Goal: Task Accomplishment & Management: Manage account settings

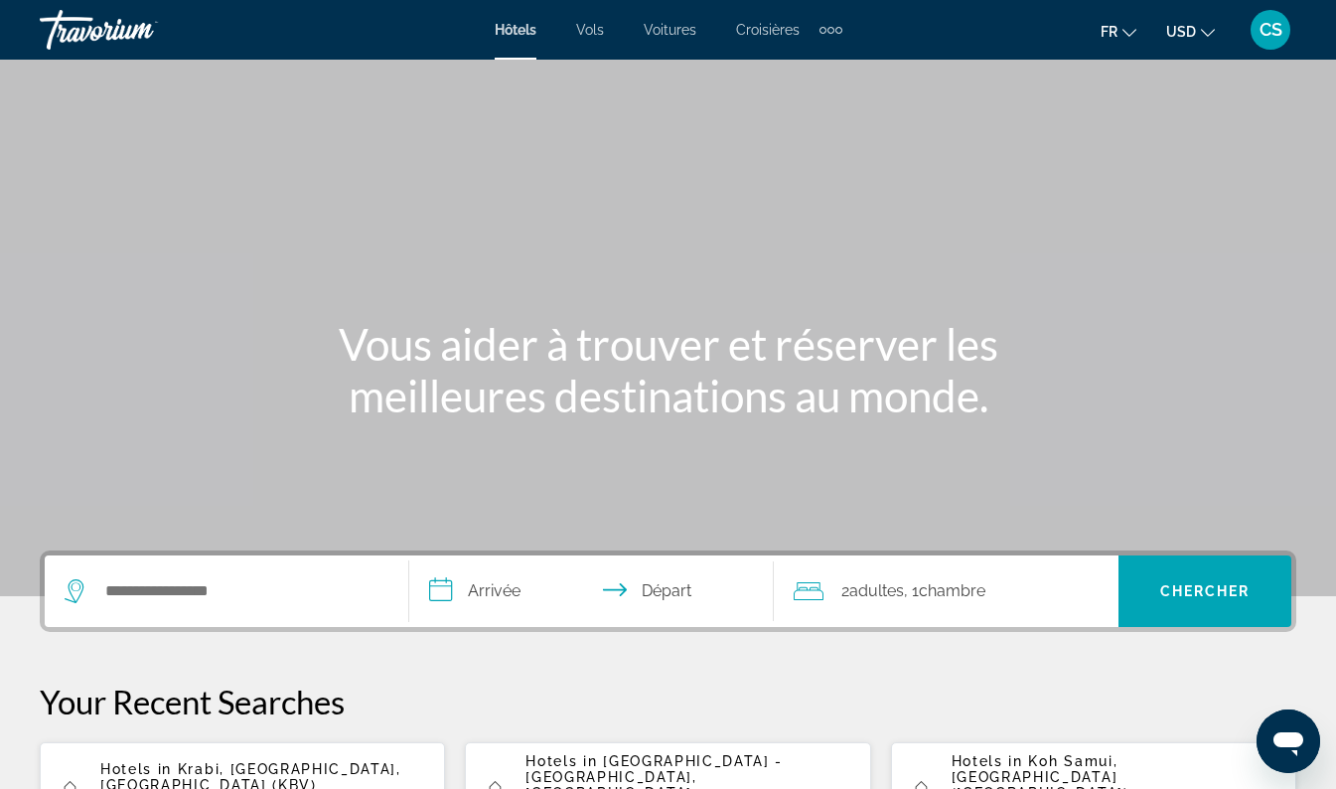
click at [1194, 20] on button "USD USD ($) MXN (Mex$) CAD (Can$) GBP (£) EUR (€) AUD (A$) NZD (NZ$) CNY (CN¥)" at bounding box center [1190, 31] width 49 height 29
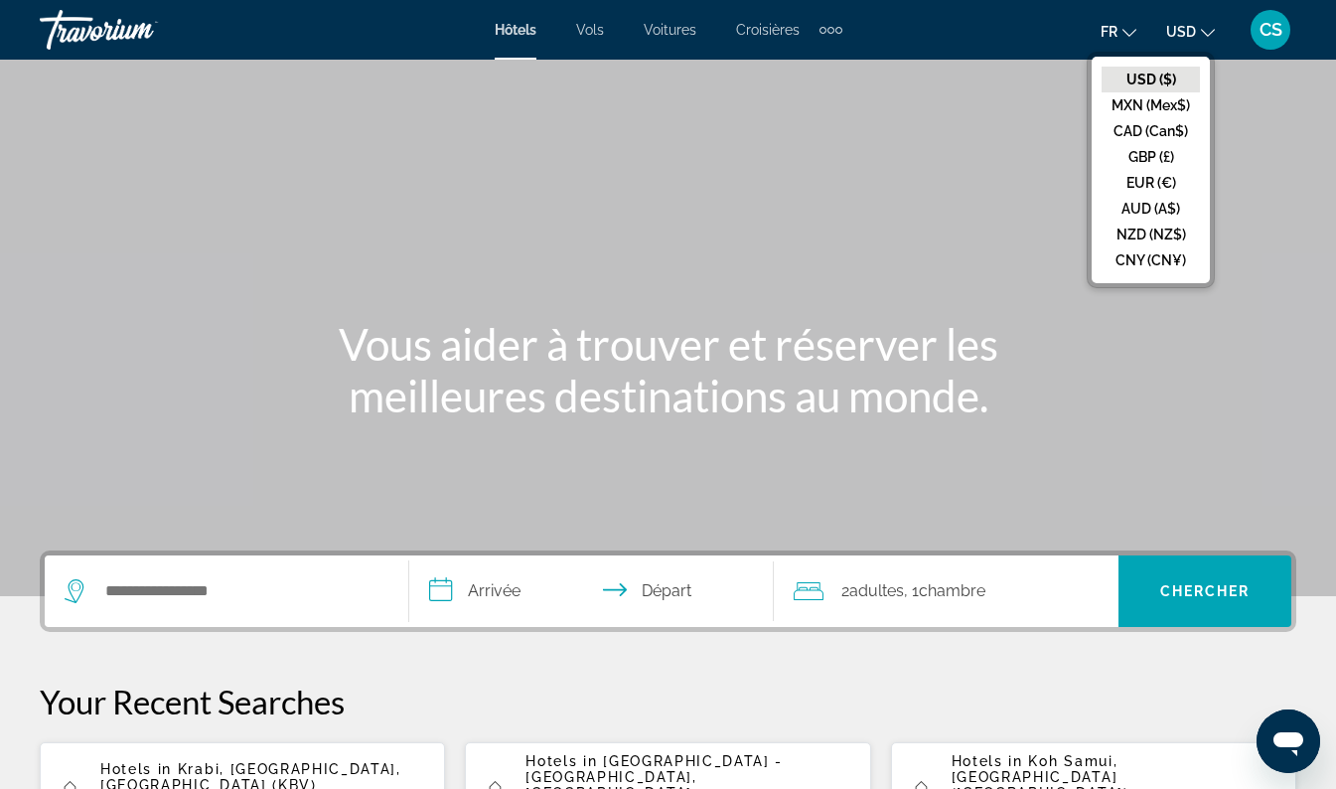
click at [1297, 10] on div "Hôtels Vols Voitures Croisières Activités Hôtels Vols Voitures Croisières Activ…" at bounding box center [668, 30] width 1336 height 52
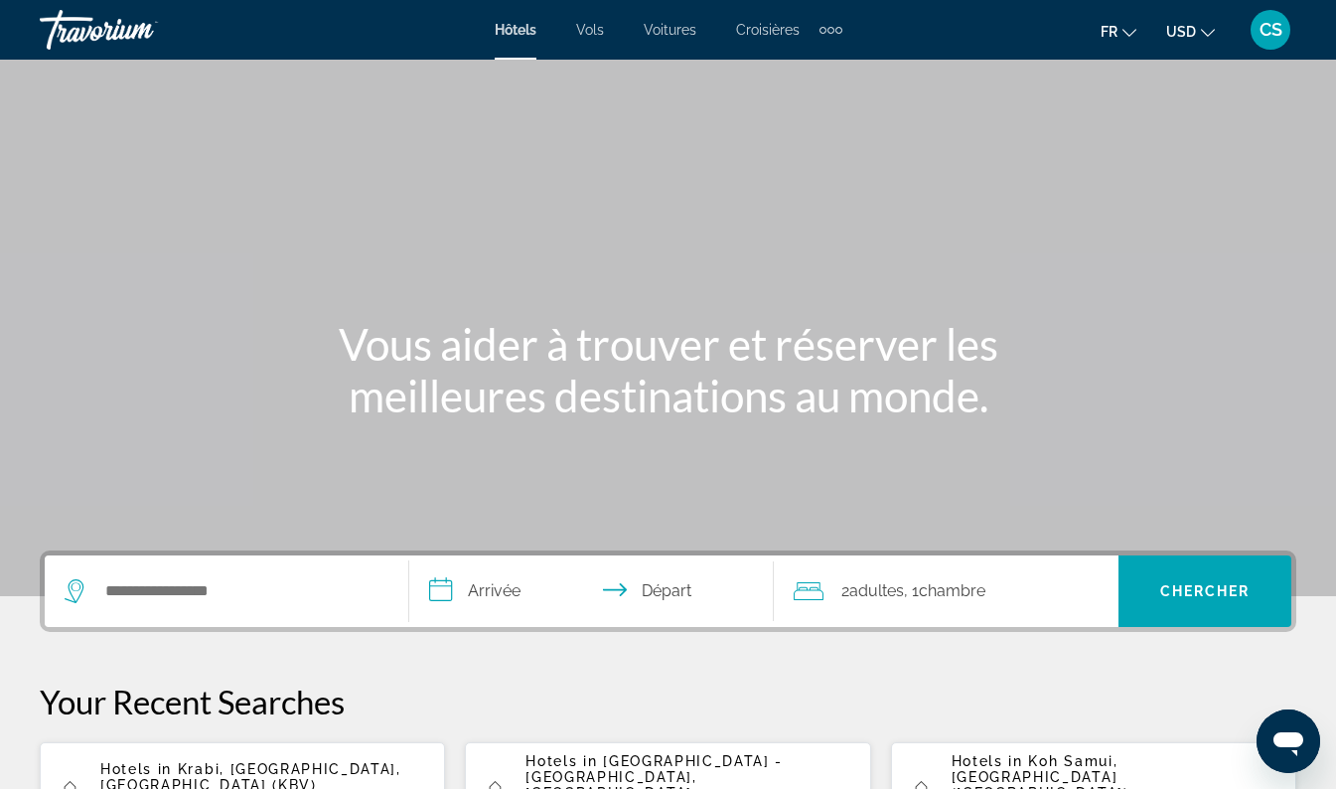
click at [1276, 38] on span "CS" at bounding box center [1271, 30] width 23 height 20
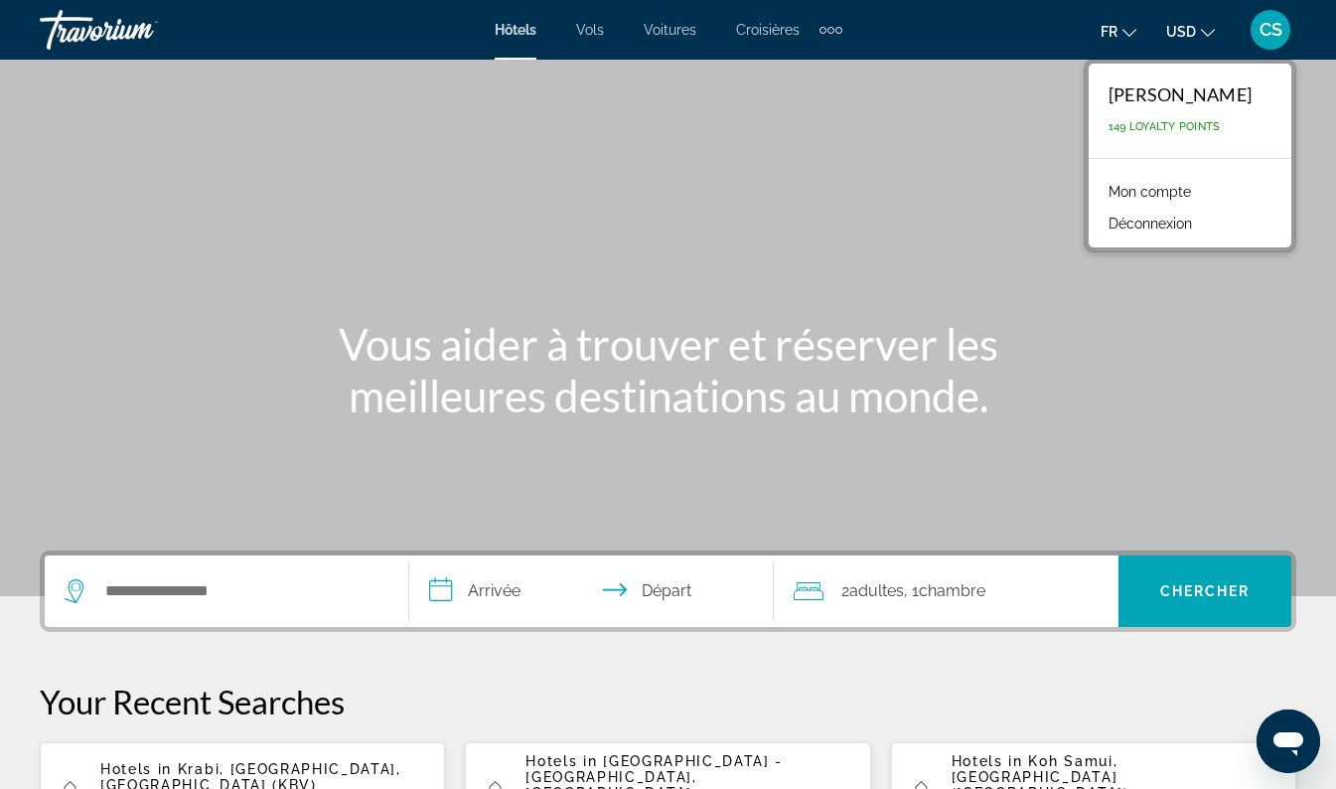
click at [1099, 189] on link "Mon compte" at bounding box center [1150, 192] width 102 height 26
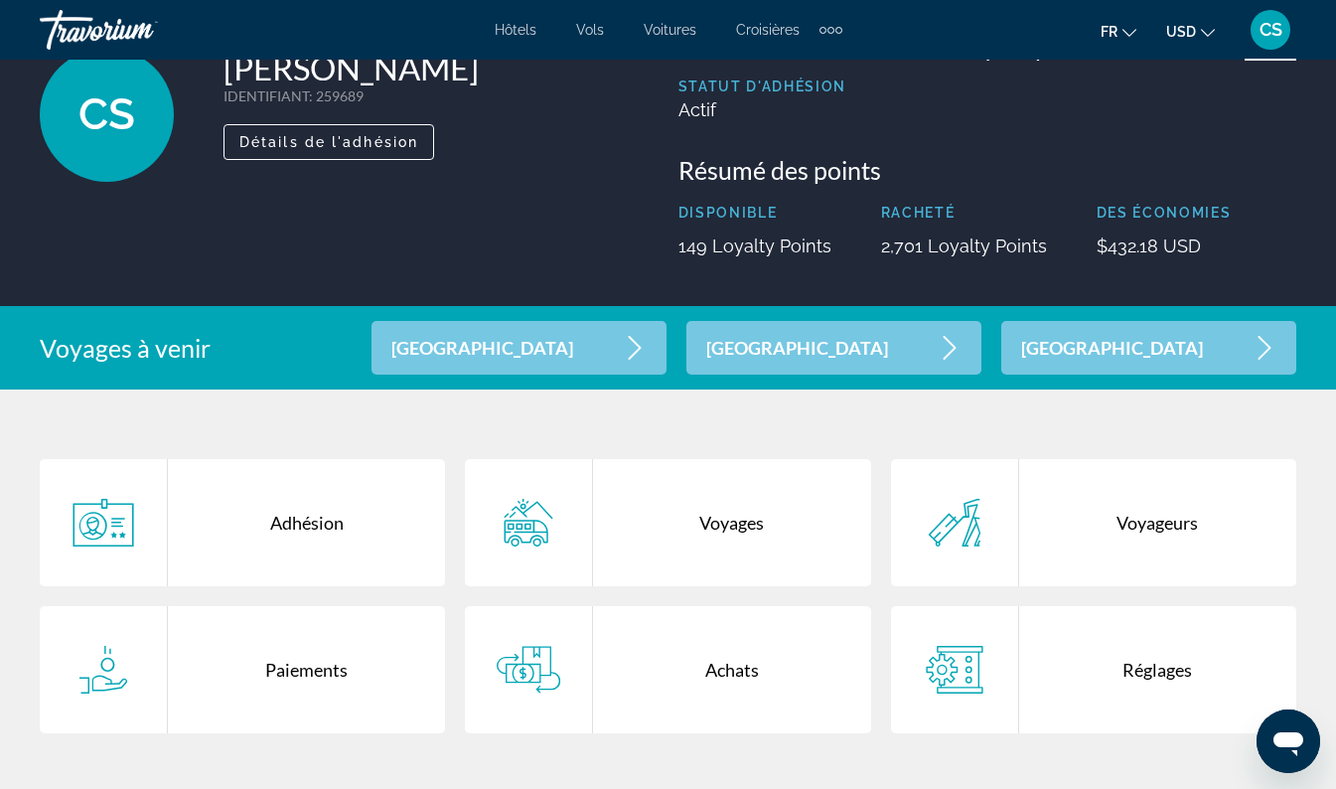
scroll to position [135, 0]
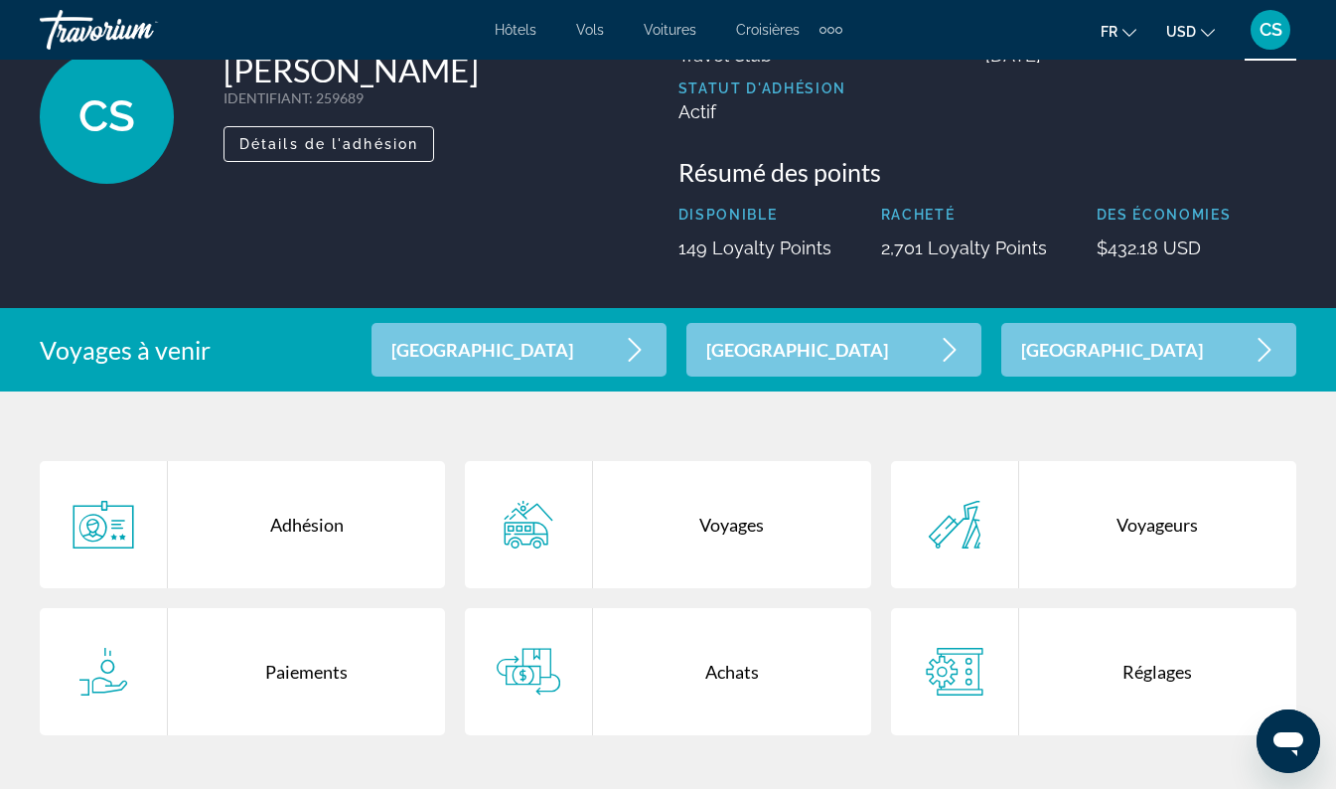
click at [982, 345] on div "[GEOGRAPHIC_DATA]" at bounding box center [834, 350] width 295 height 54
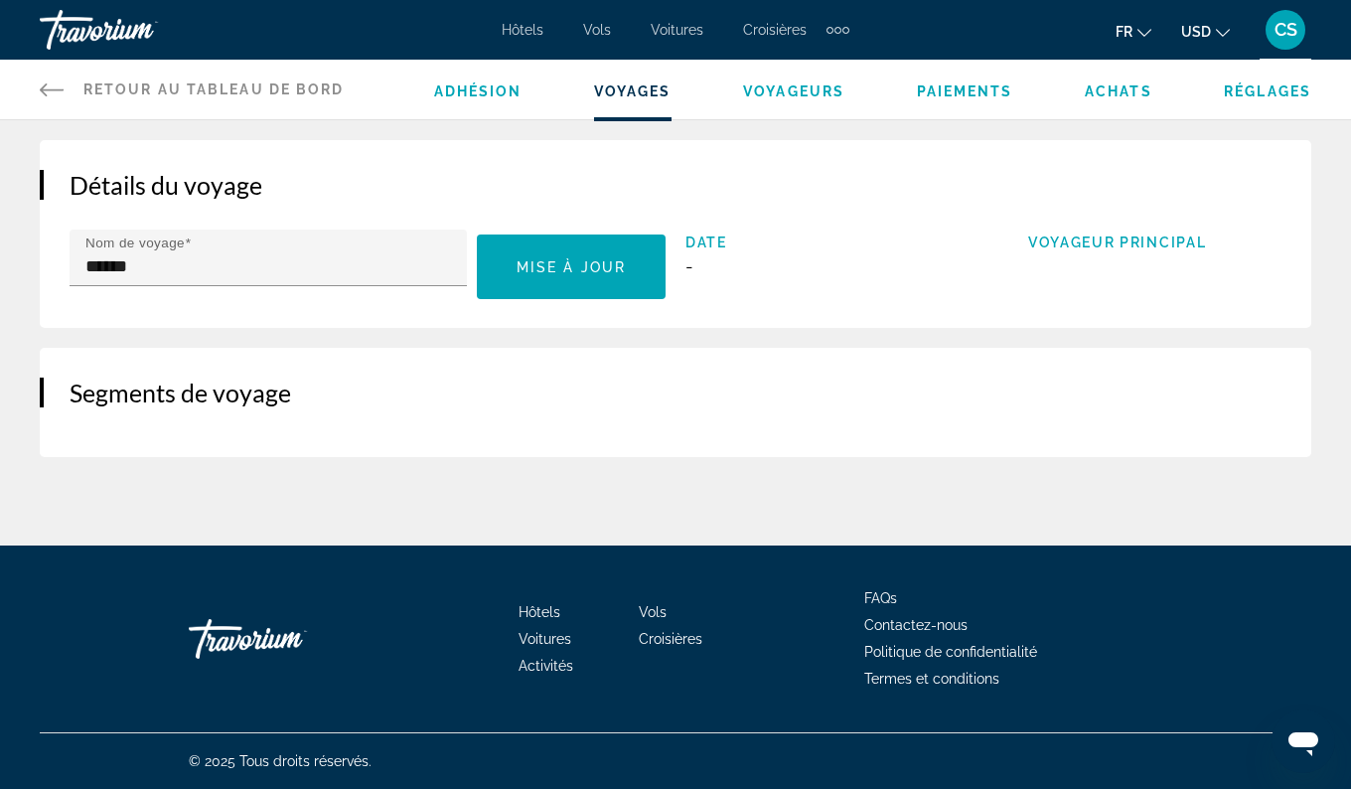
click at [976, 93] on span "Paiements" at bounding box center [965, 91] width 96 height 16
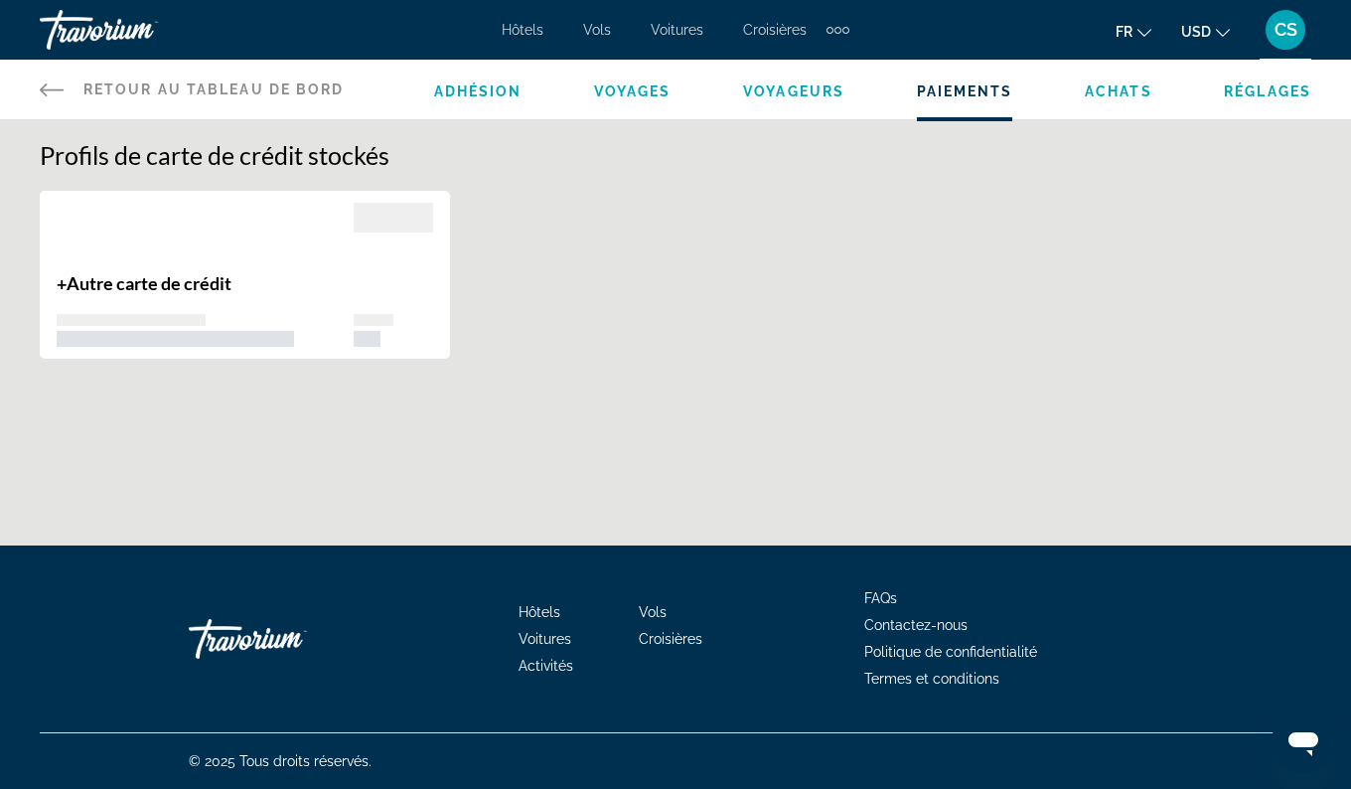
click at [1125, 85] on span "Achats" at bounding box center [1119, 91] width 68 height 16
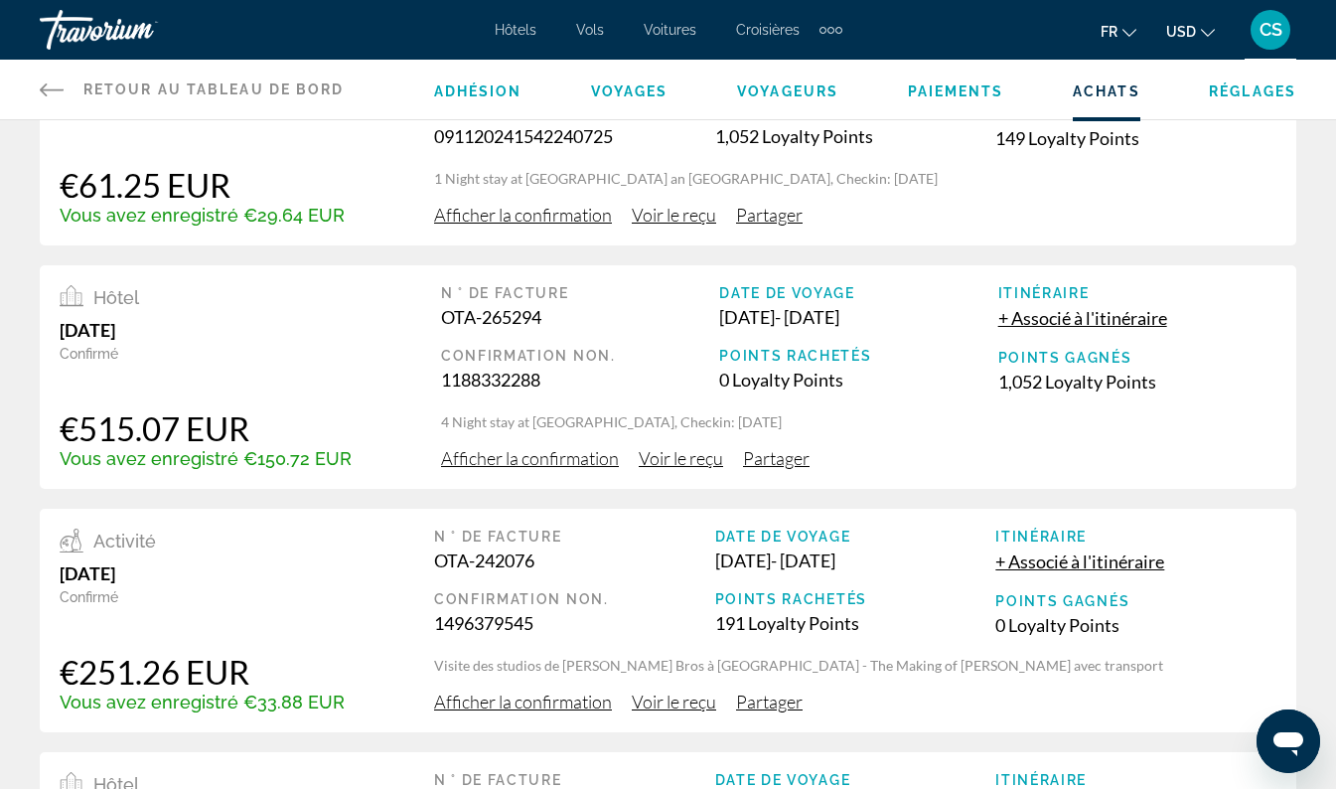
scroll to position [118, 0]
click at [541, 458] on span "Afficher la confirmation" at bounding box center [530, 458] width 178 height 22
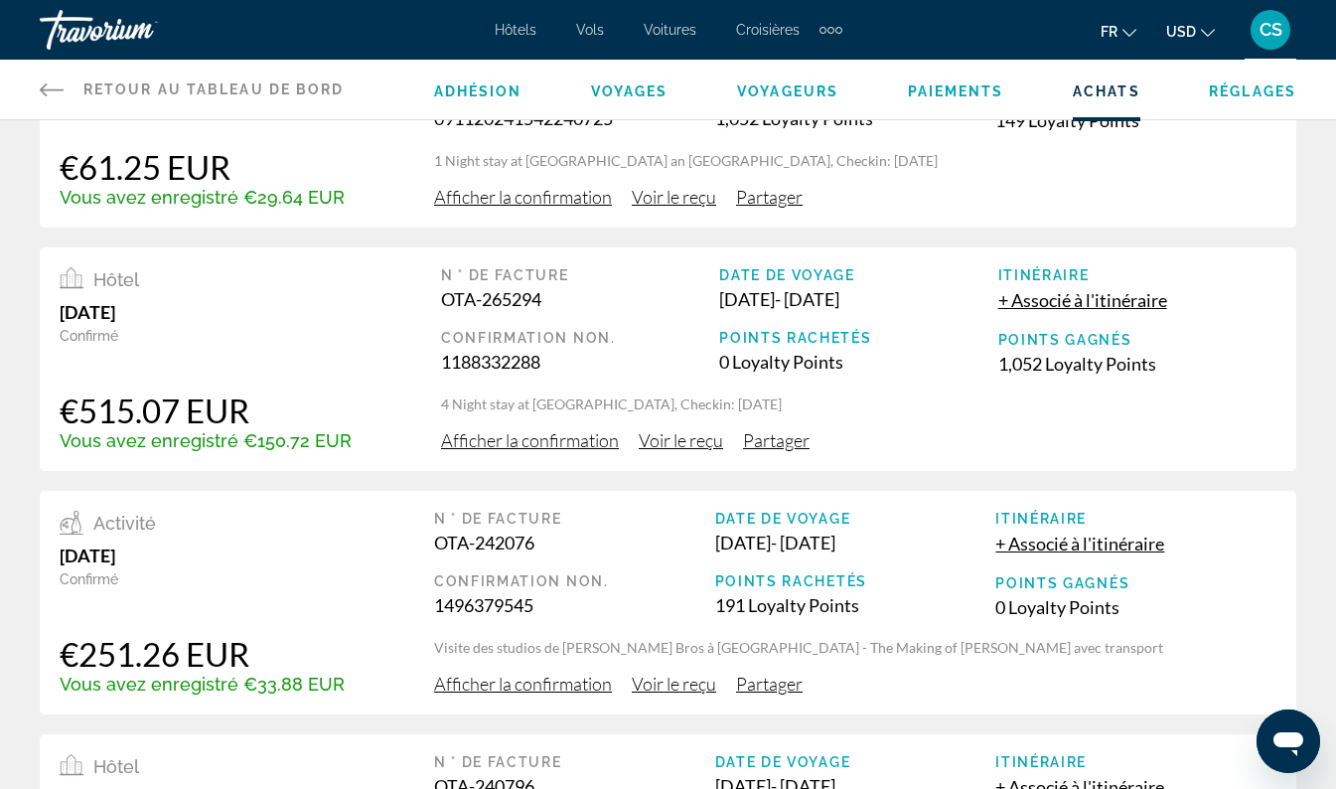
scroll to position [133, 0]
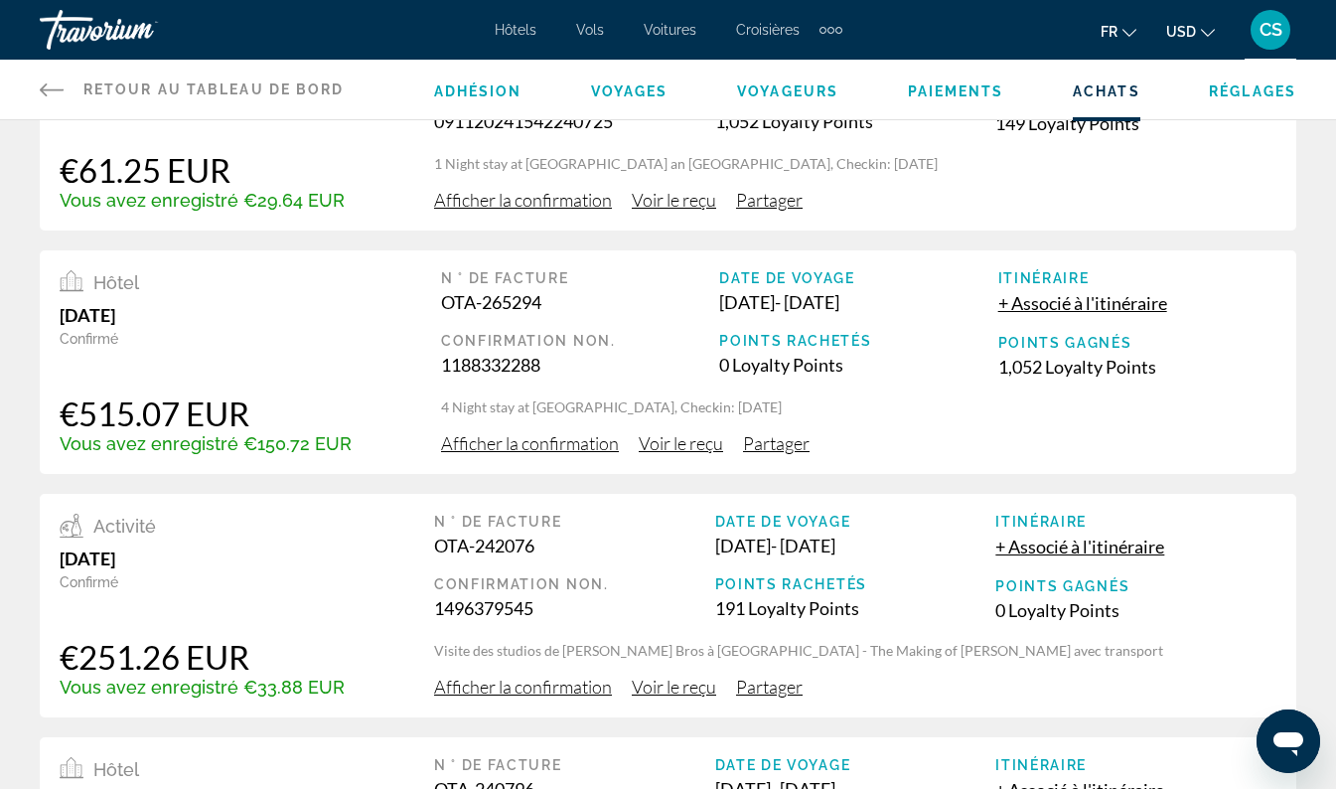
click at [677, 441] on span "Voir le reçu" at bounding box center [681, 443] width 84 height 22
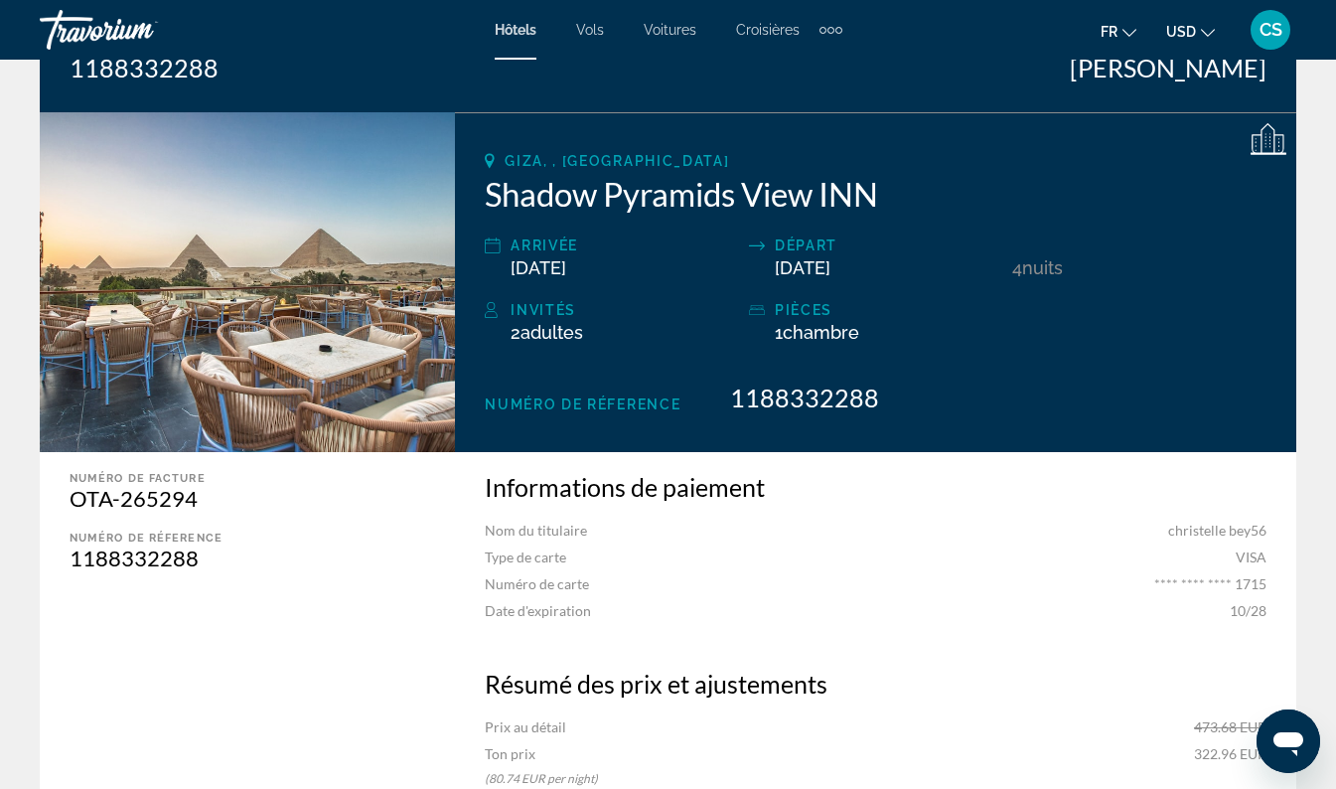
scroll to position [232, 0]
